Goal: Information Seeking & Learning: Learn about a topic

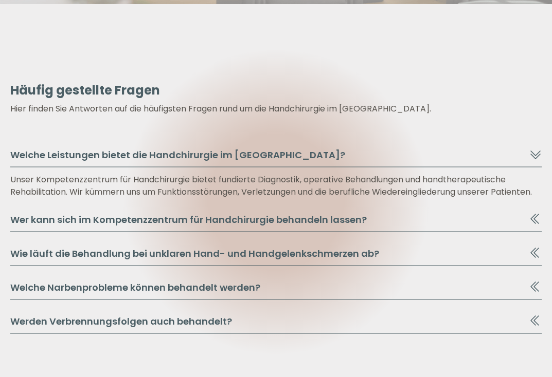
scroll to position [2020, 0]
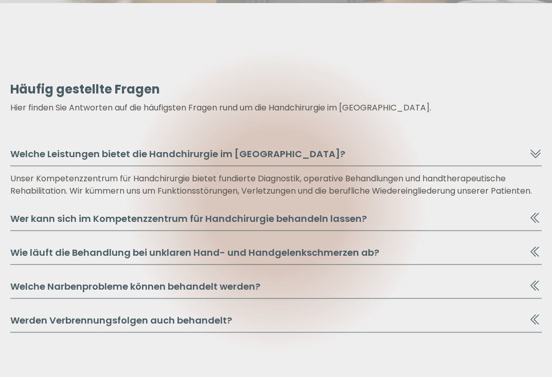
click at [300, 222] on button "Wer kann sich im Kompetenzzentrum für Handchirurgie behandeln lassen?" at bounding box center [275, 222] width 531 height 20
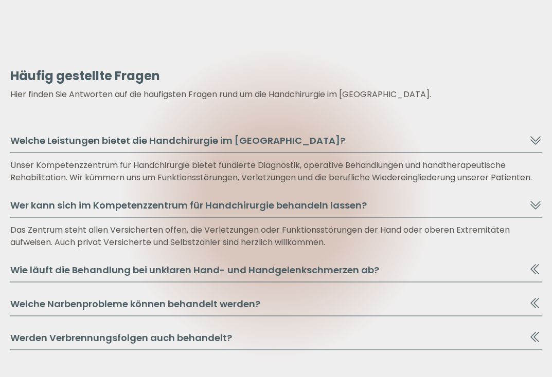
scroll to position [2034, 0]
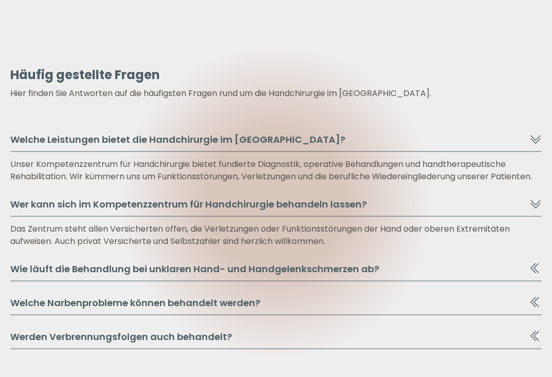
click at [245, 277] on button "Wie läuft die Behandlung bei unklaren Hand- und Handgelenkschmerzen ab?" at bounding box center [275, 272] width 531 height 20
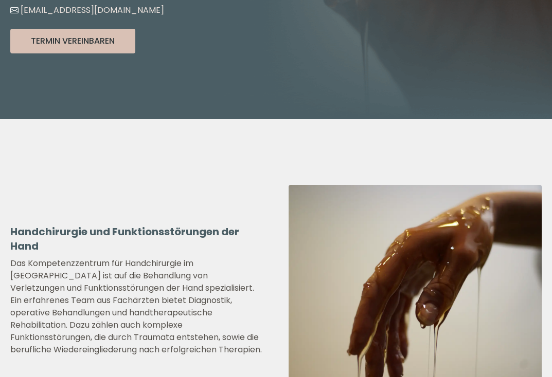
scroll to position [0, 0]
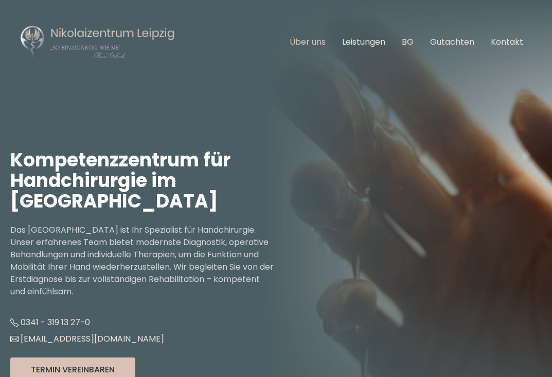
click at [318, 44] on link "Über uns" at bounding box center [307, 42] width 36 height 12
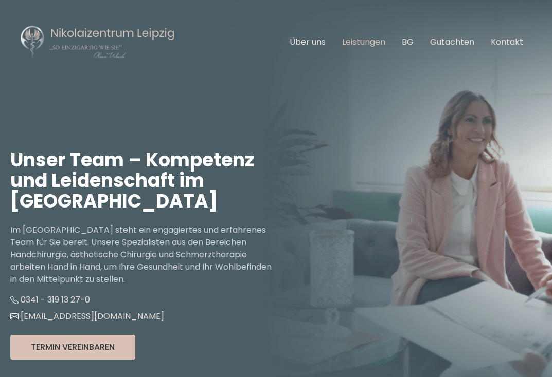
click at [355, 44] on link "Leistungen" at bounding box center [363, 42] width 43 height 12
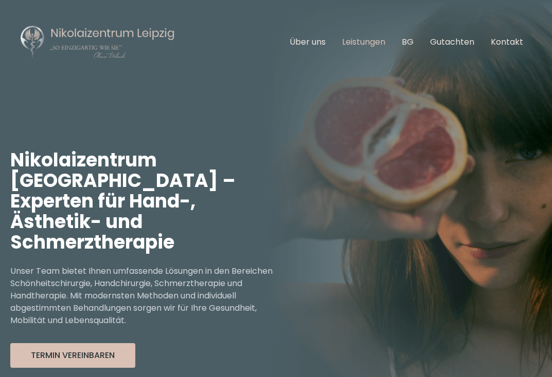
click at [374, 46] on link "Leistungen" at bounding box center [363, 42] width 43 height 12
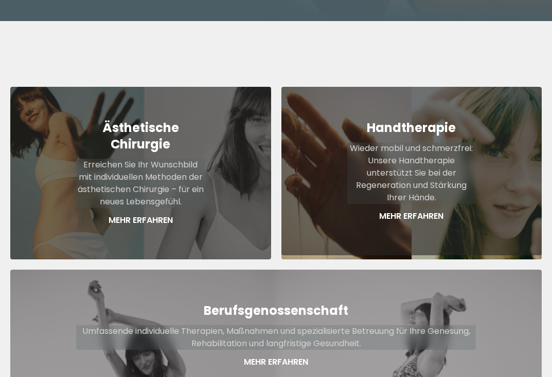
scroll to position [413, 0]
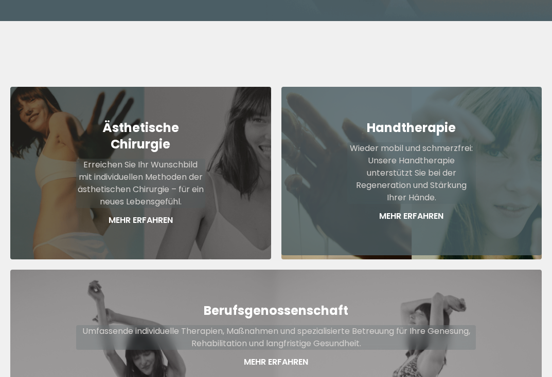
click at [389, 142] on p "Wieder mobil und schmerzfrei: Unsere Handtherapie unterstützt Sie bei der Regen…" at bounding box center [411, 173] width 129 height 62
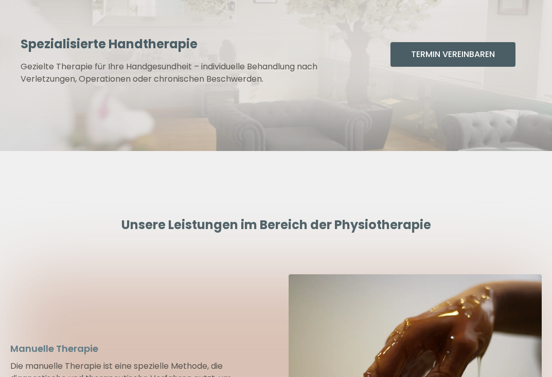
scroll to position [2147, 0]
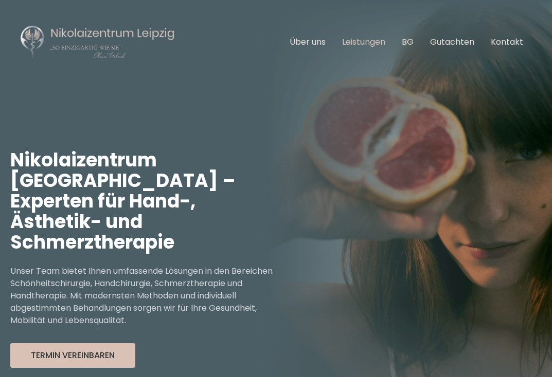
click at [370, 40] on link "Leistungen" at bounding box center [363, 42] width 43 height 12
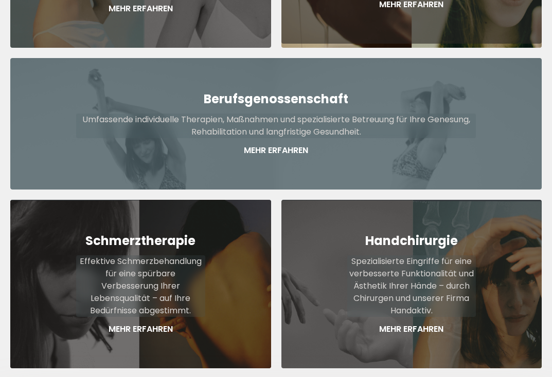
scroll to position [626, 0]
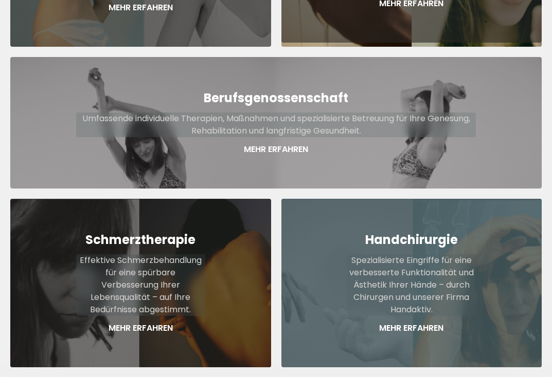
click at [430, 265] on p "Spezialisierte Eingriffe für eine verbesserte Funktionalität und Ästhetik Ihrer…" at bounding box center [411, 285] width 129 height 62
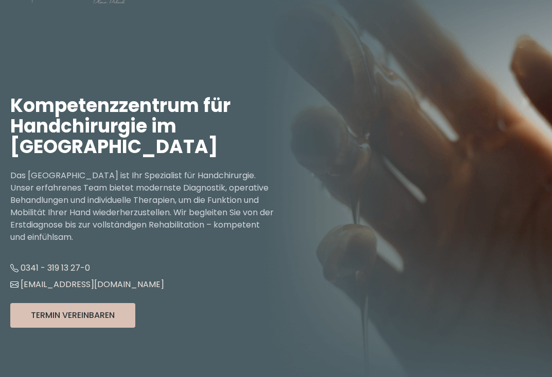
scroll to position [63, 0]
